Goal: Transaction & Acquisition: Purchase product/service

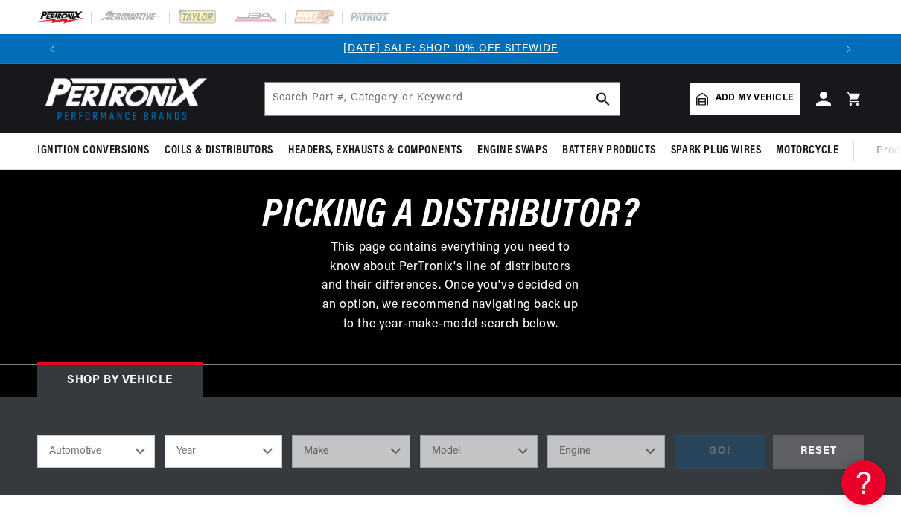
click at [269, 451] on select "Year [DATE] 2021 2020 2019 2018 2017 2016 2015 2014 2013 2012 2011 2010 2009 20…" at bounding box center [223, 451] width 118 height 33
click at [257, 447] on select "Year 2022 2021 2020 2019 2018 2017 2016 2015 2014 2013 2012 2011 2010 2009 2008…" at bounding box center [223, 451] width 118 height 33
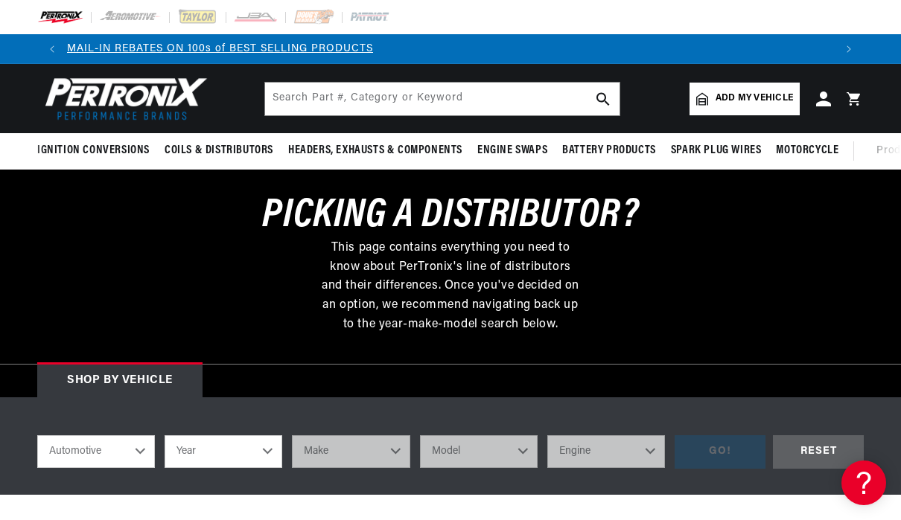
select select "1963"
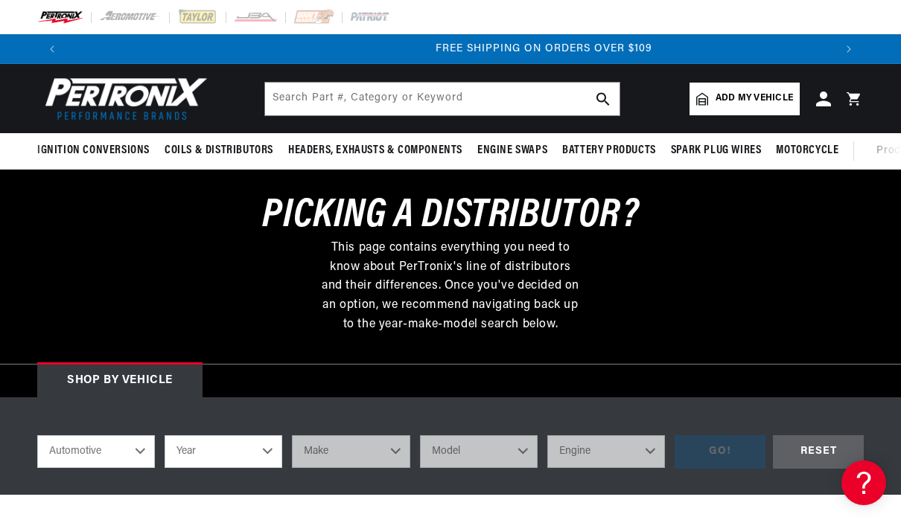
select select "1963"
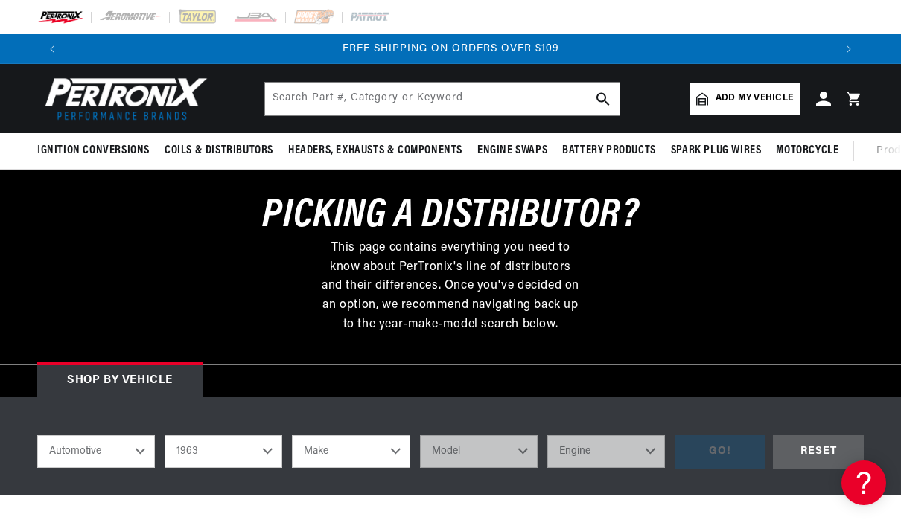
click at [397, 456] on select "Make American Motors Aston Martin Austin Austin Healey Bentley Buick Cadillac C…" at bounding box center [351, 451] width 118 height 33
select select "Jaguar"
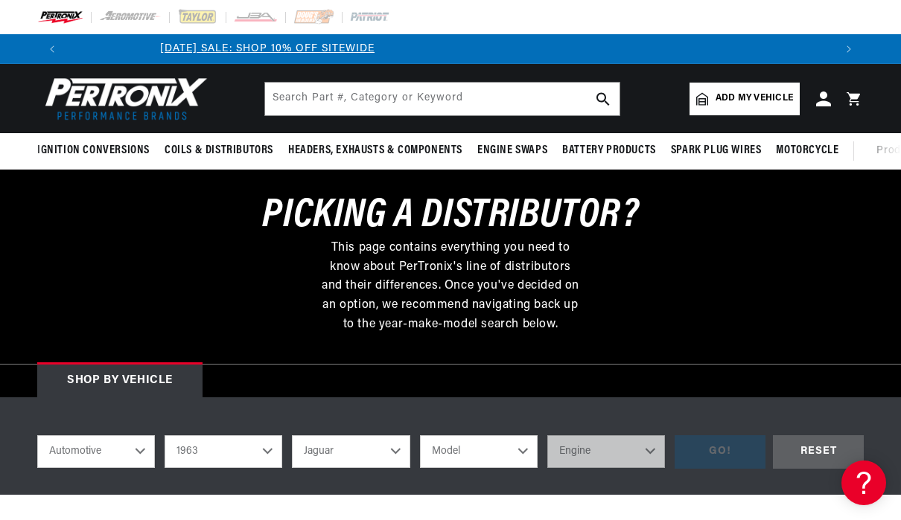
scroll to position [0, 0]
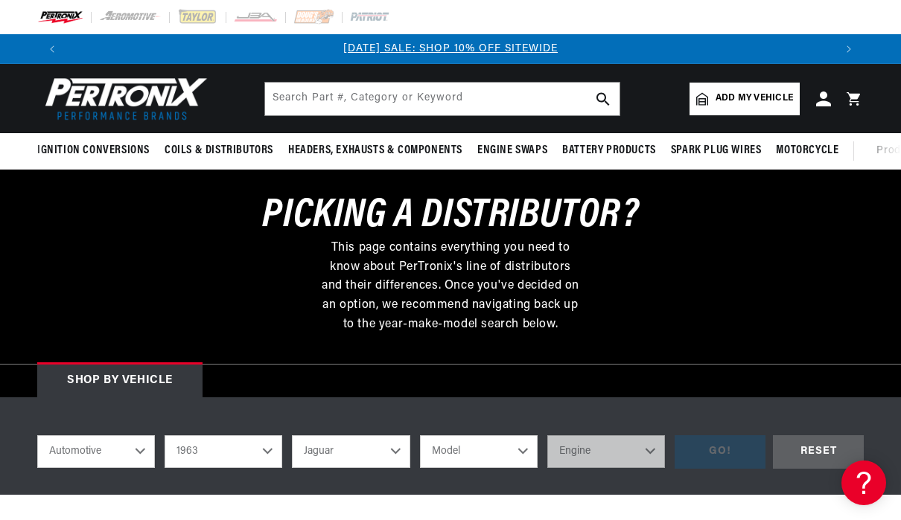
click at [533, 447] on select "Model Mark X XKE" at bounding box center [479, 451] width 118 height 33
select select "XKE"
click at [656, 451] on select "Engine 3.8L 4.2L" at bounding box center [606, 451] width 118 height 33
select select "3.8L"
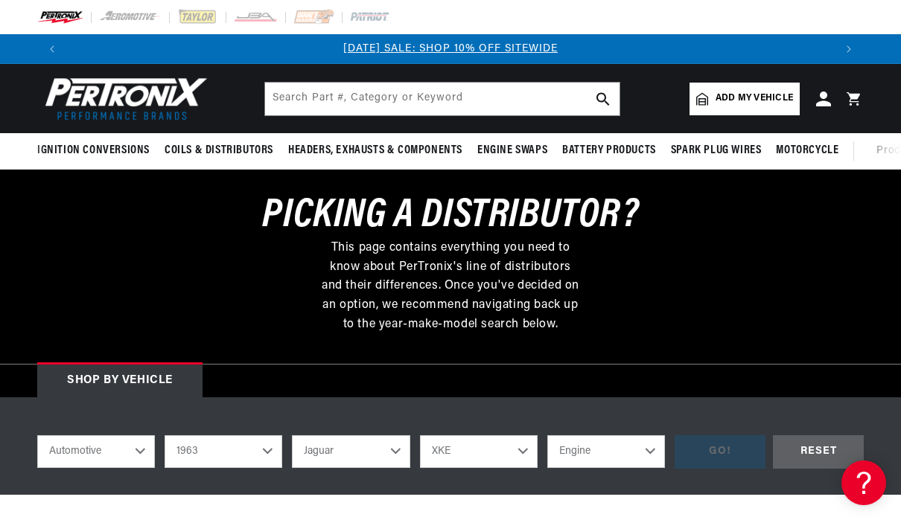
select select "3.8L"
click at [722, 447] on div "GO!" at bounding box center [719, 451] width 91 height 33
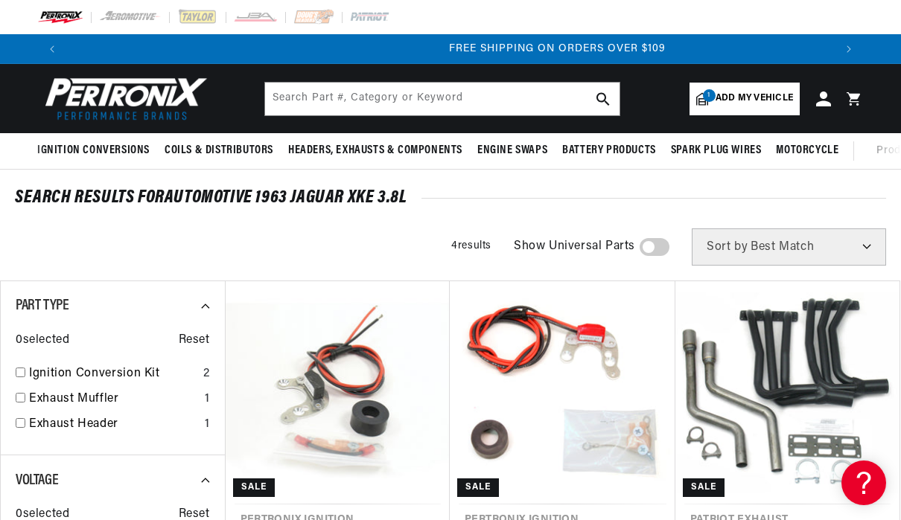
scroll to position [0, 1533]
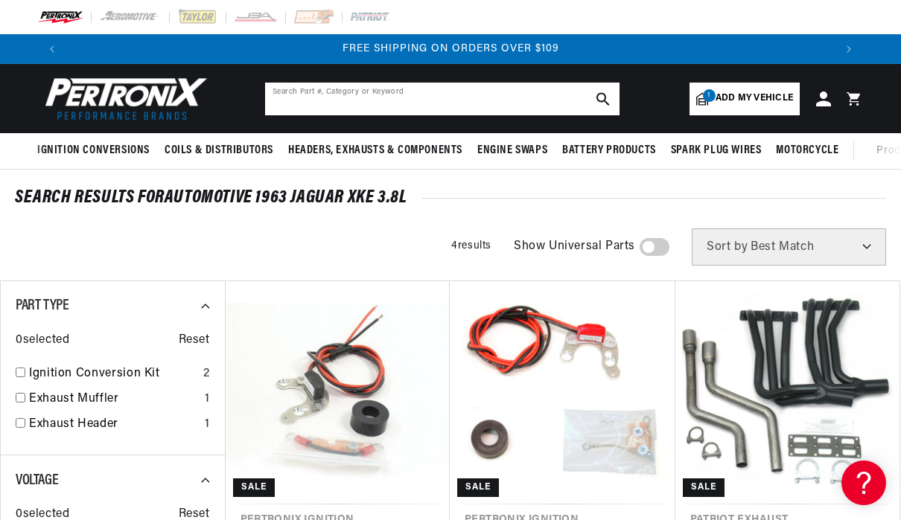
click at [312, 91] on input "text" at bounding box center [442, 99] width 354 height 33
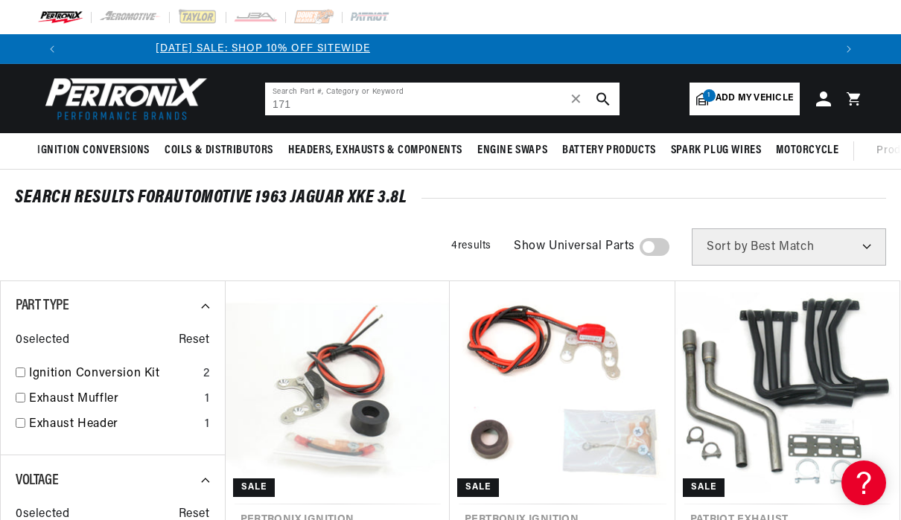
scroll to position [0, 0]
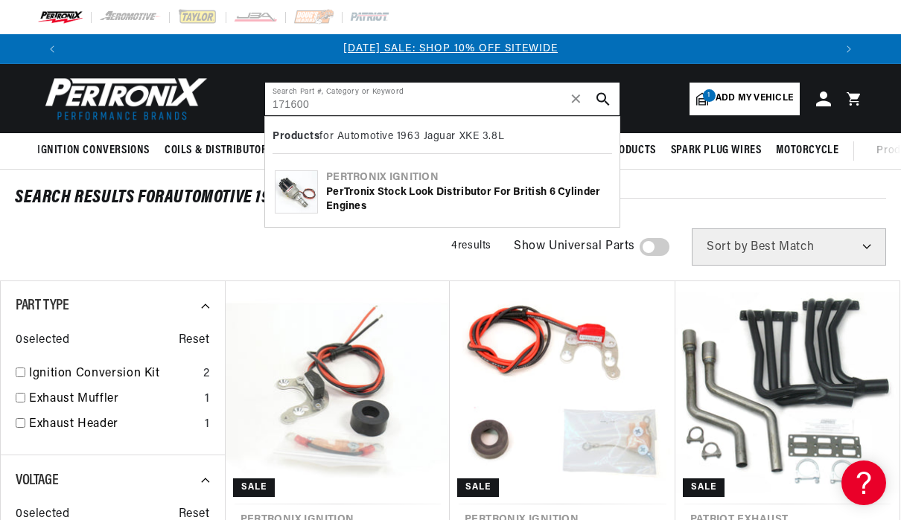
type input "171600"
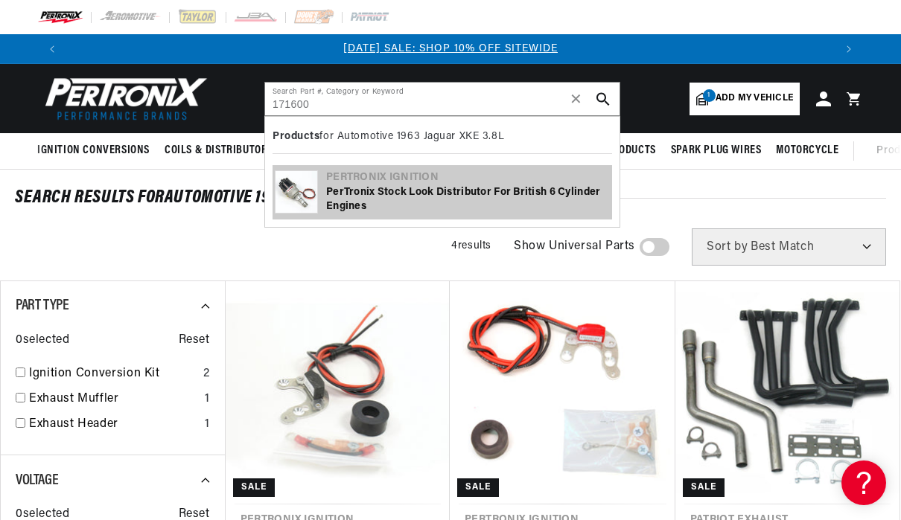
click at [412, 192] on div "PerTronix Stock Look Distributor for British 6 Cylinder Engines" at bounding box center [468, 199] width 284 height 29
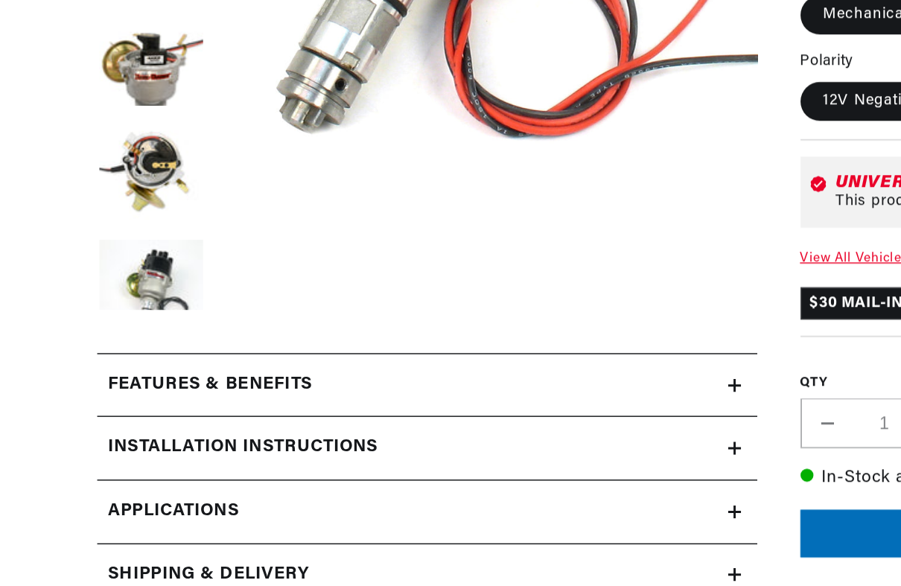
scroll to position [316, 0]
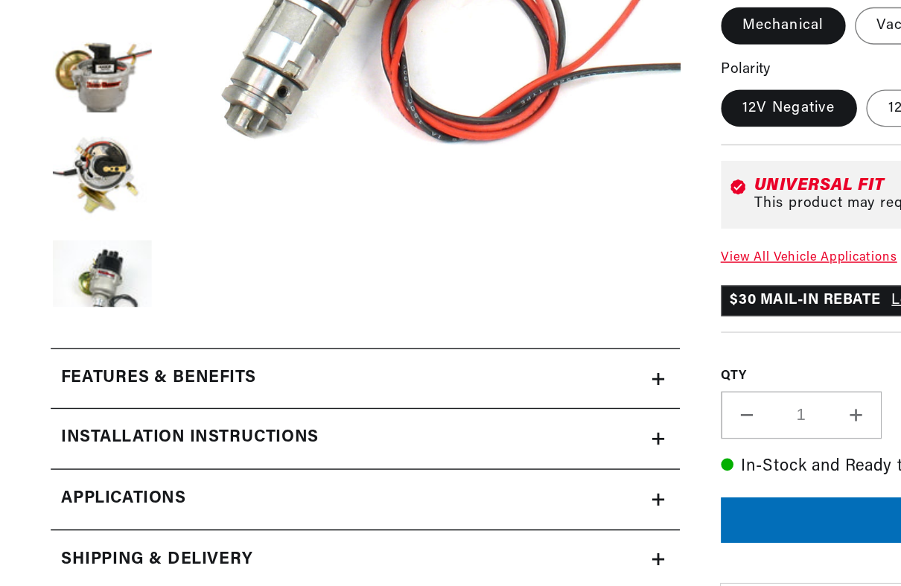
click at [478, 432] on icon at bounding box center [476, 436] width 9 height 9
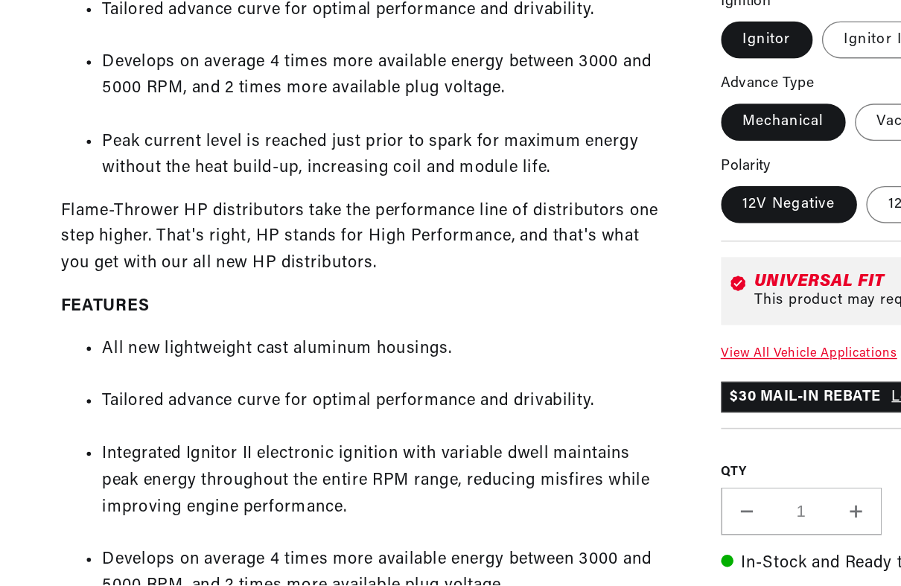
scroll to position [0, 0]
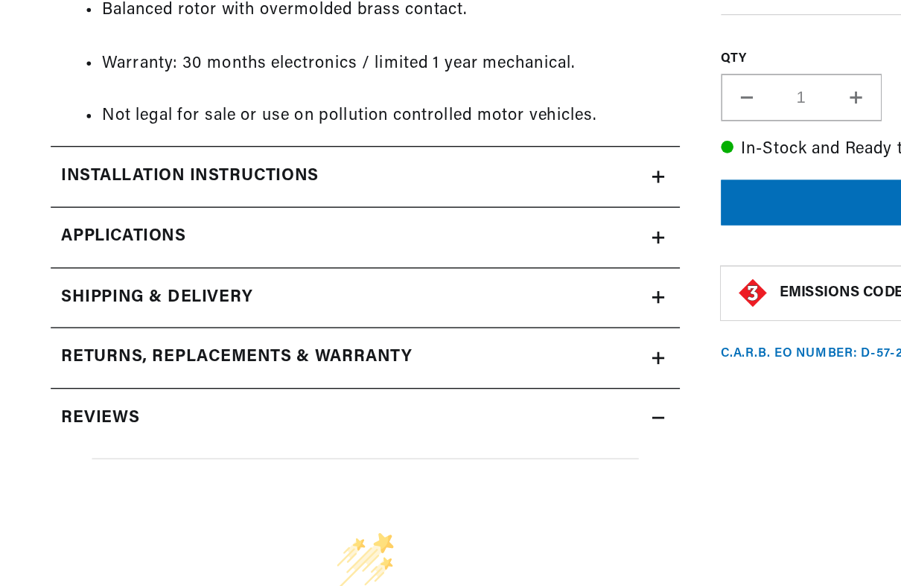
click at [482, 313] on link "Applications" at bounding box center [264, 335] width 455 height 44
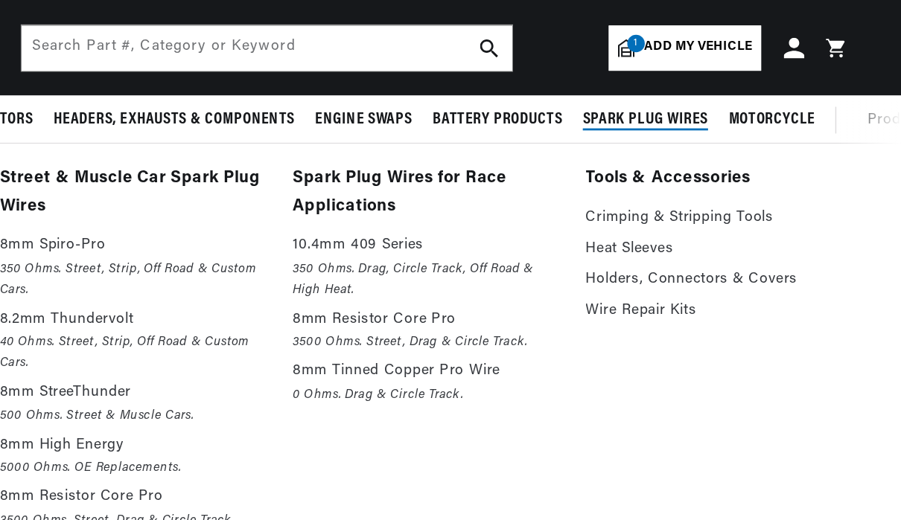
click at [673, 159] on link "Crimping & Stripping Tools" at bounding box center [768, 158] width 191 height 18
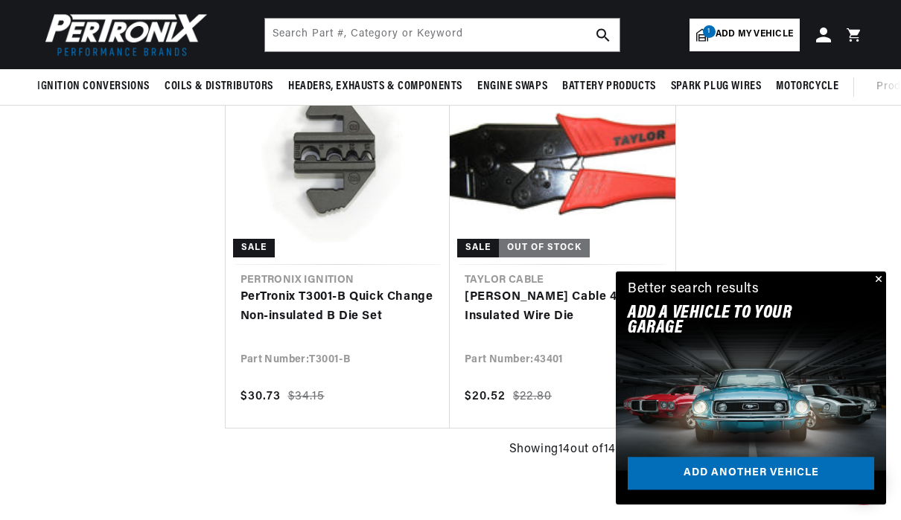
scroll to position [2068, 0]
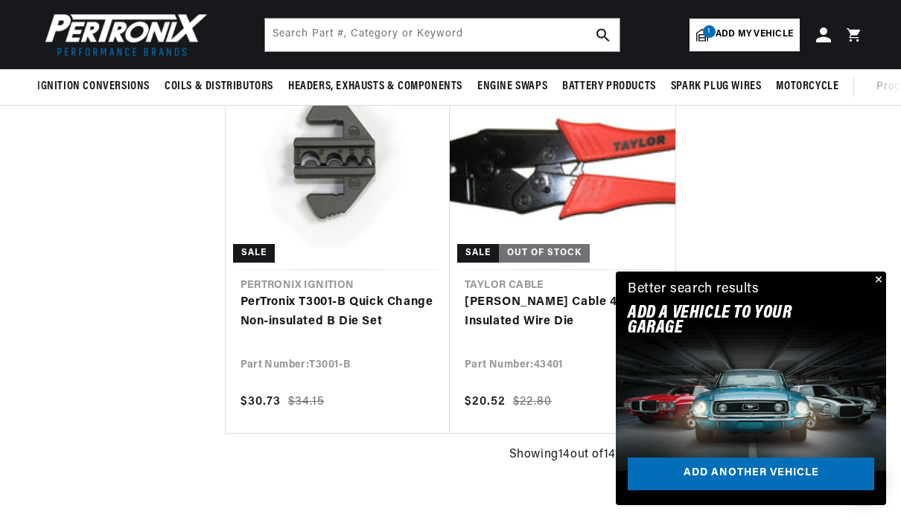
click at [878, 281] on button "Close" at bounding box center [877, 281] width 18 height 18
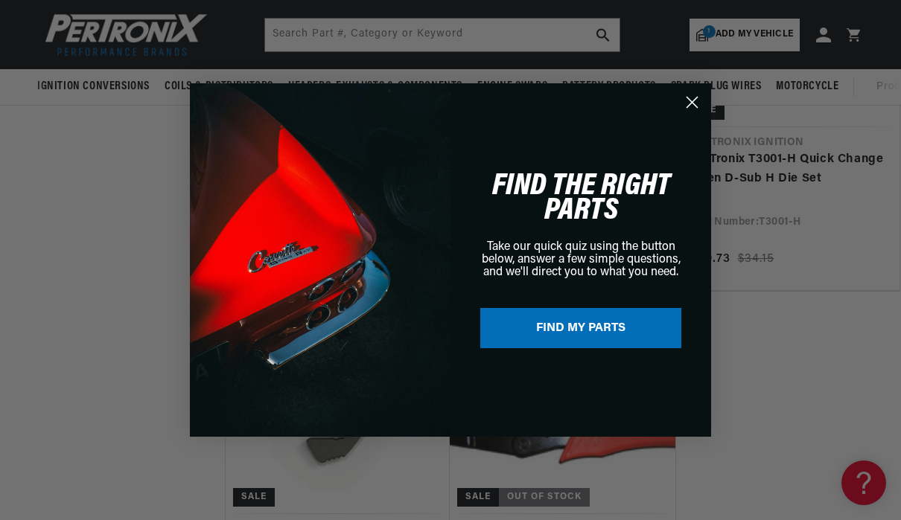
scroll to position [0, 0]
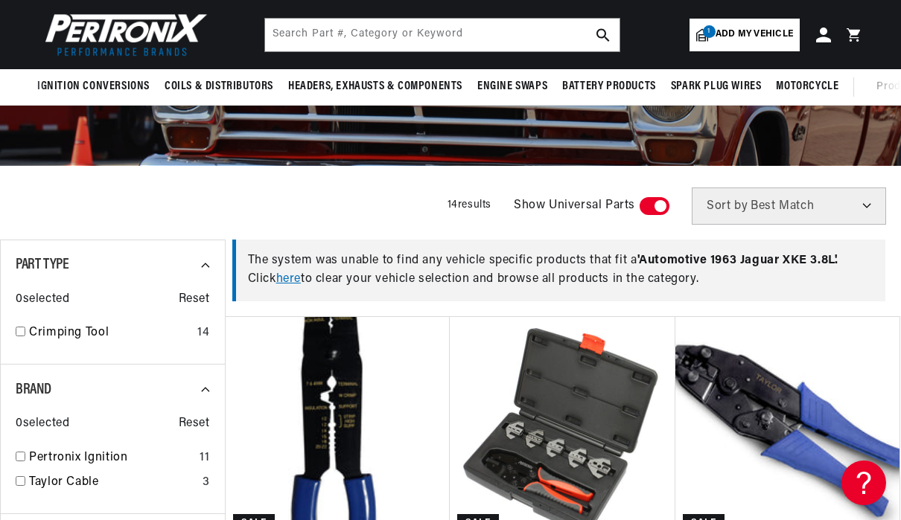
click at [751, 31] on span "Add my vehicle" at bounding box center [753, 35] width 77 height 14
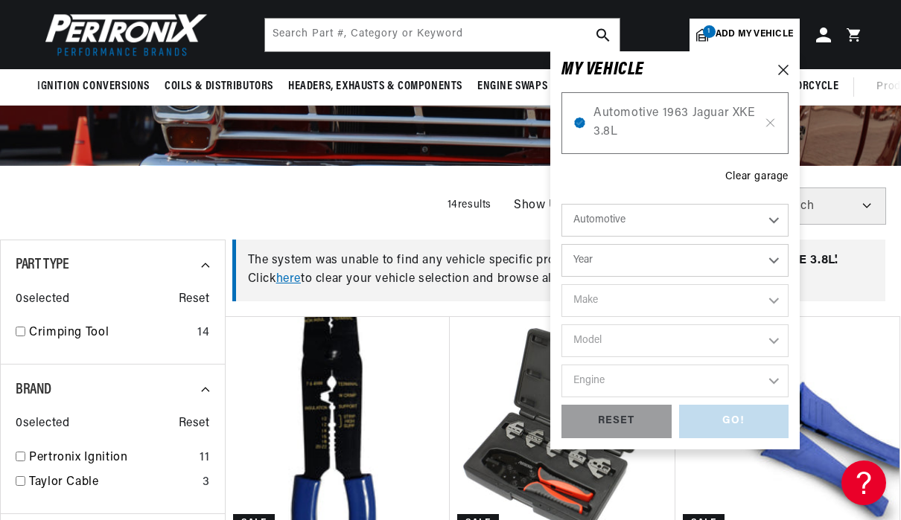
click at [785, 211] on select "Automotive Agricultural Industrial Marine Motorcycle" at bounding box center [674, 220] width 227 height 33
click at [782, 251] on select "Year 2022 2021 2020 2019 2018 2017 2016 2015 2014 2013 2012 2011 2010 2009 2008…" at bounding box center [674, 260] width 227 height 33
select select "1966"
click at [783, 251] on select "2022 2021 2020 2019 2018 2017 2016 2015 2014 2013 2012 2011 2010 2009 2008 2007…" at bounding box center [674, 260] width 227 height 33
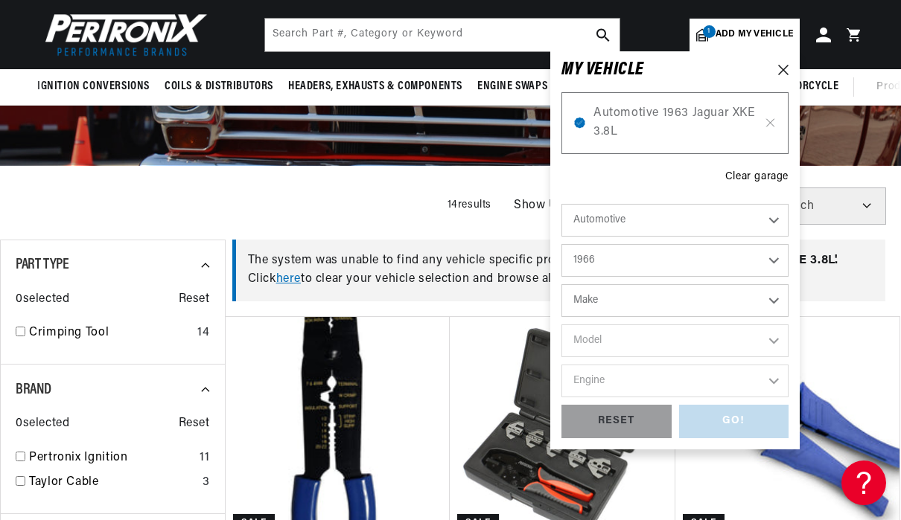
select select "1963"
click at [782, 294] on select "Make American Motors Aston Martin Austin Austin Healey Bentley Buick Cadillac C…" at bounding box center [674, 300] width 227 height 33
select select "Lotus"
click at [701, 299] on select "American Motors Aston Martin Austin Austin Healey Bentley Buick Cadillac Chevro…" at bounding box center [674, 300] width 227 height 33
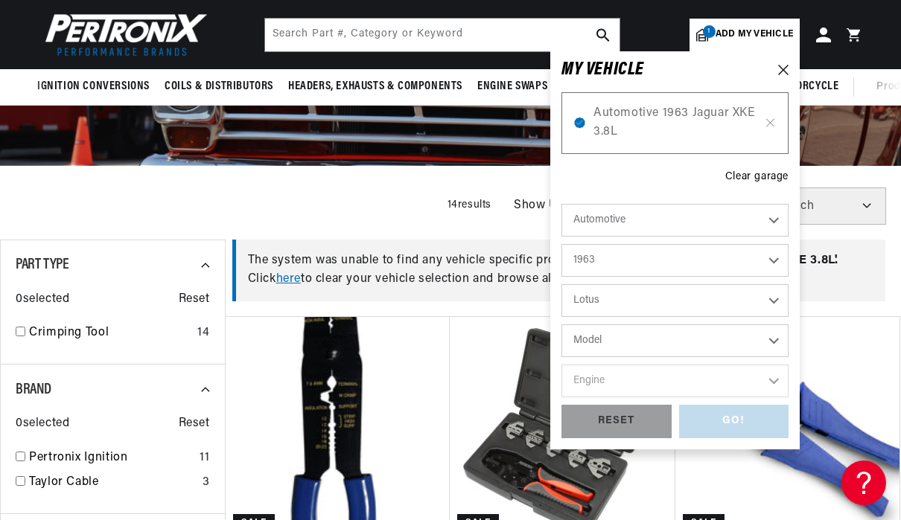
select select "Jaguar"
click at [785, 339] on select "Model Mark X XKE" at bounding box center [674, 341] width 227 height 33
select select "XKE"
click at [780, 383] on select "Engine 3.8L 4.2L" at bounding box center [674, 381] width 227 height 33
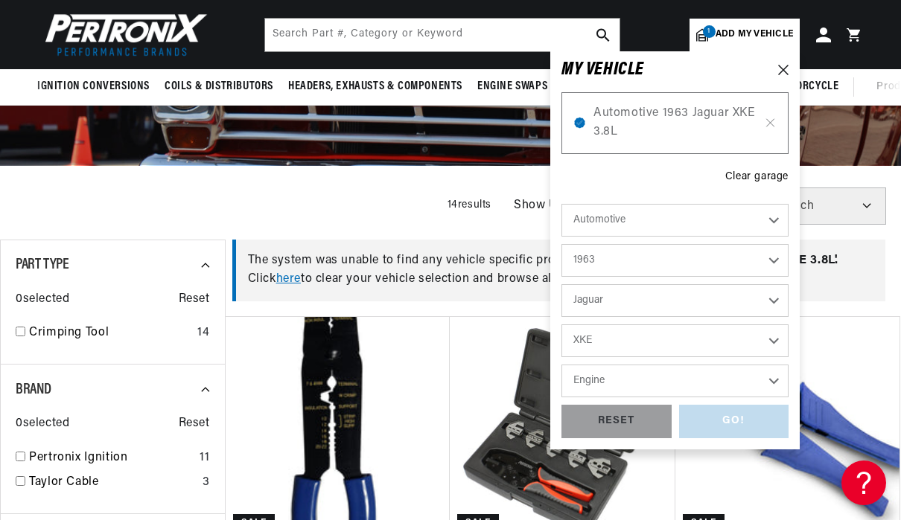
select select "3.8L"
click at [747, 426] on div "GO!" at bounding box center [734, 421] width 110 height 33
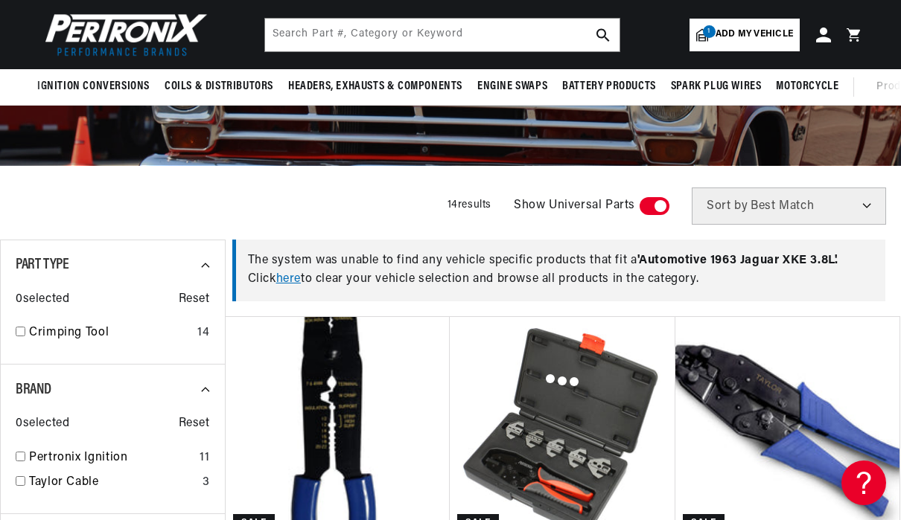
scroll to position [0, 1533]
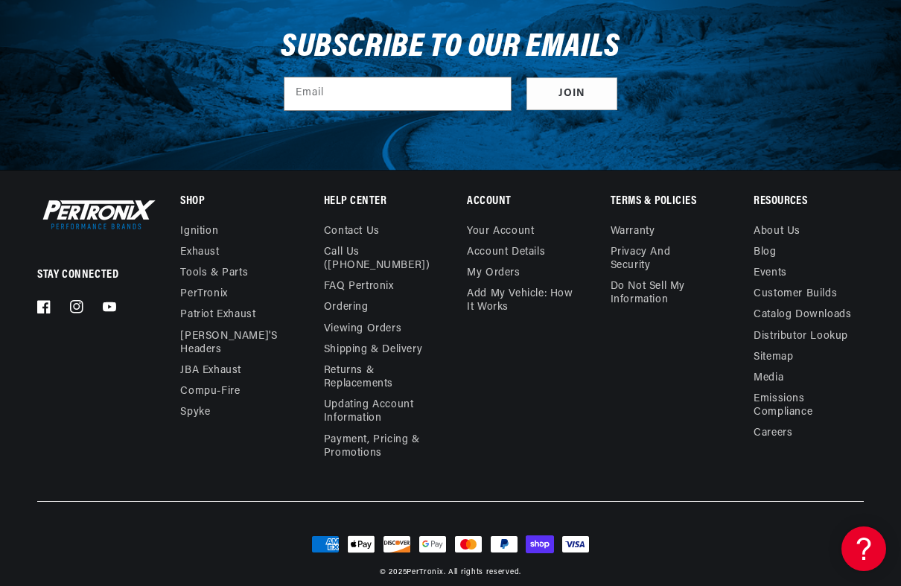
click at [793, 225] on link "About Us" at bounding box center [776, 233] width 47 height 17
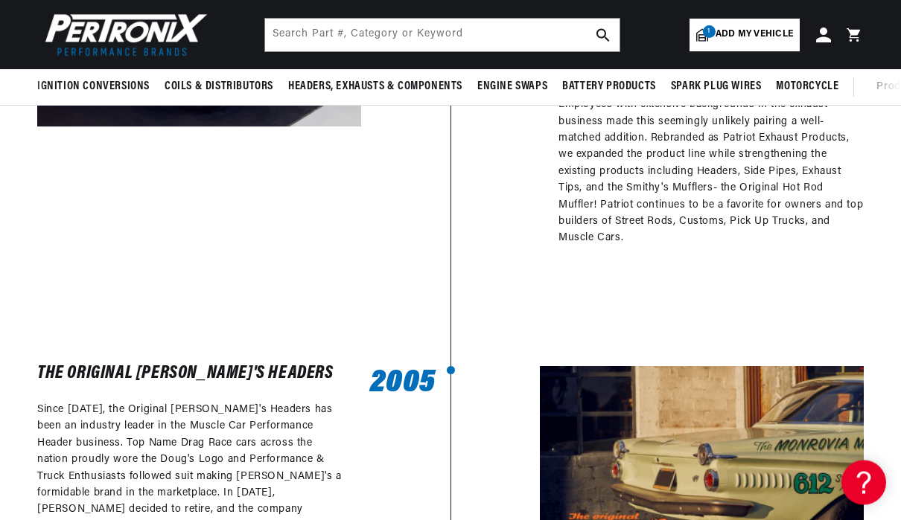
scroll to position [1192, 0]
